Goal: Transaction & Acquisition: Purchase product/service

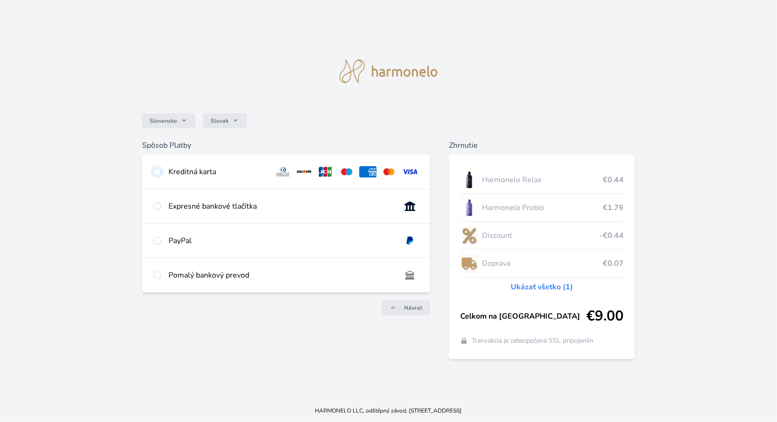
click at [157, 172] on input "radio" at bounding box center [157, 172] width 8 height 8
radio input "true"
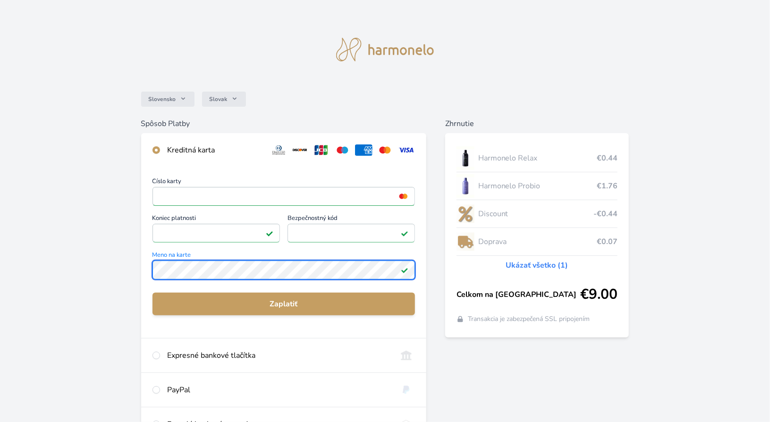
click at [133, 263] on div "Slovensko Slovak Spôsob Platby Kreditná karta Číslo karty <p>Your browser does …" at bounding box center [385, 245] width 770 height 491
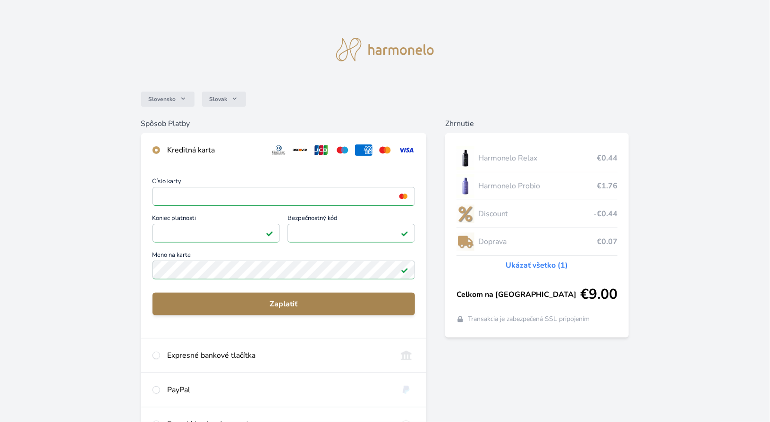
click at [303, 301] on span "Zaplatiť" at bounding box center [283, 303] width 247 height 11
